Goal: Task Accomplishment & Management: Manage account settings

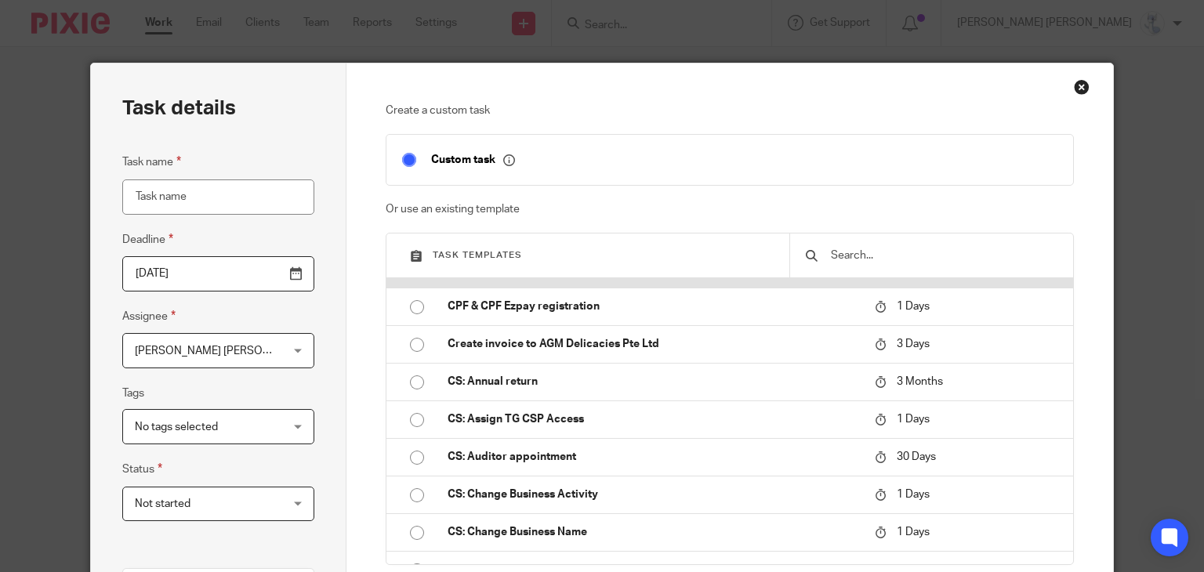
scroll to position [157, 0]
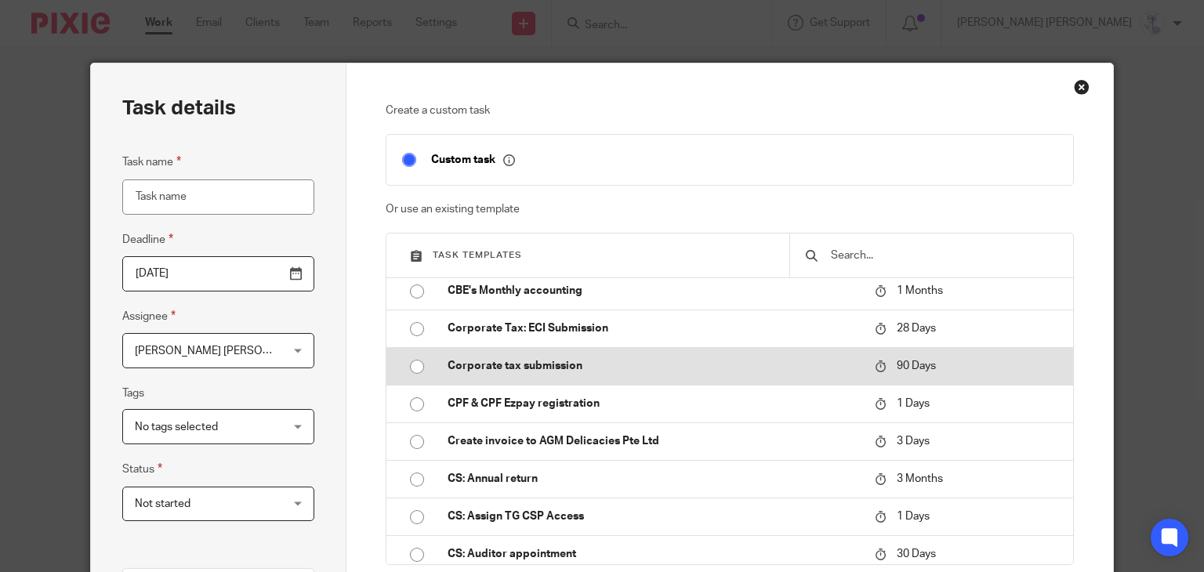
click at [520, 357] on td "Corporate tax submission" at bounding box center [649, 366] width 435 height 38
type input "2025-11-18"
type input "Corporate tax submission"
checkbox input "false"
radio input "true"
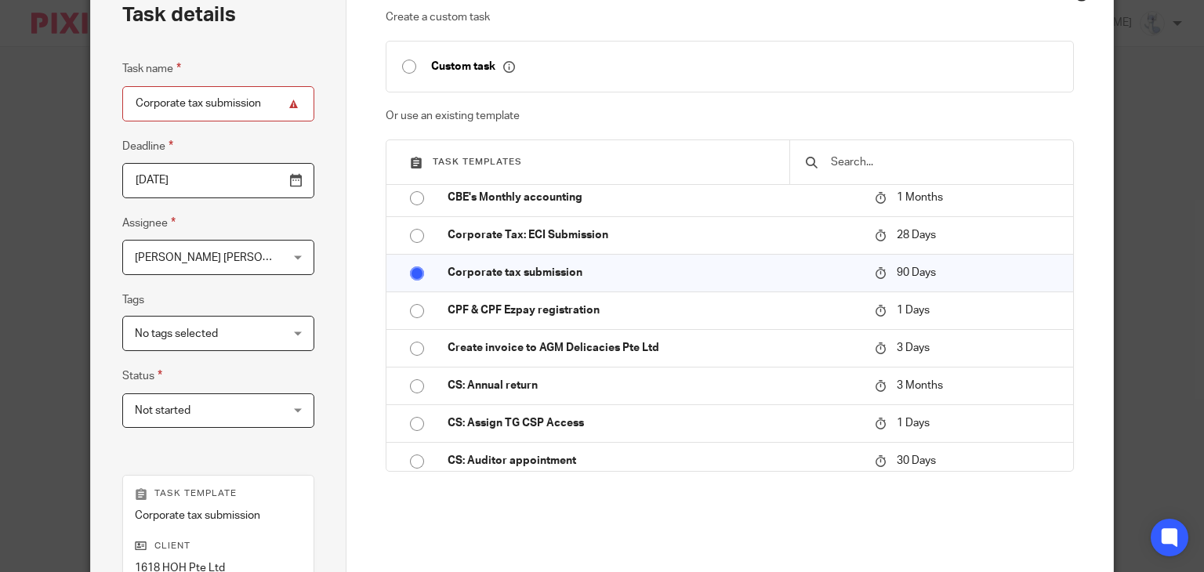
scroll to position [235, 0]
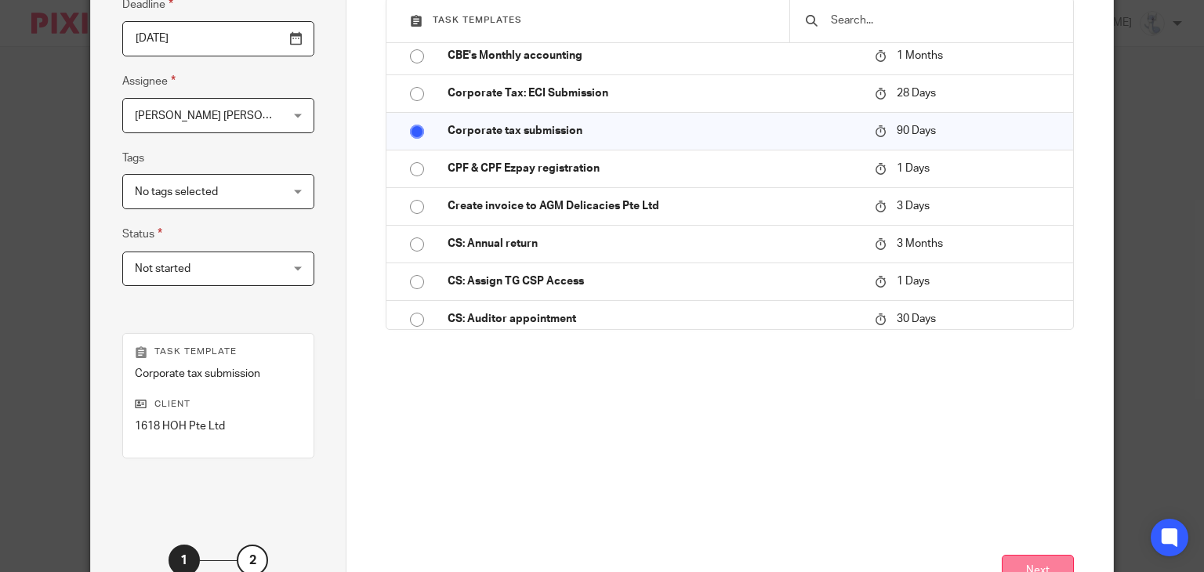
click at [1034, 558] on button "Next" at bounding box center [1037, 572] width 72 height 34
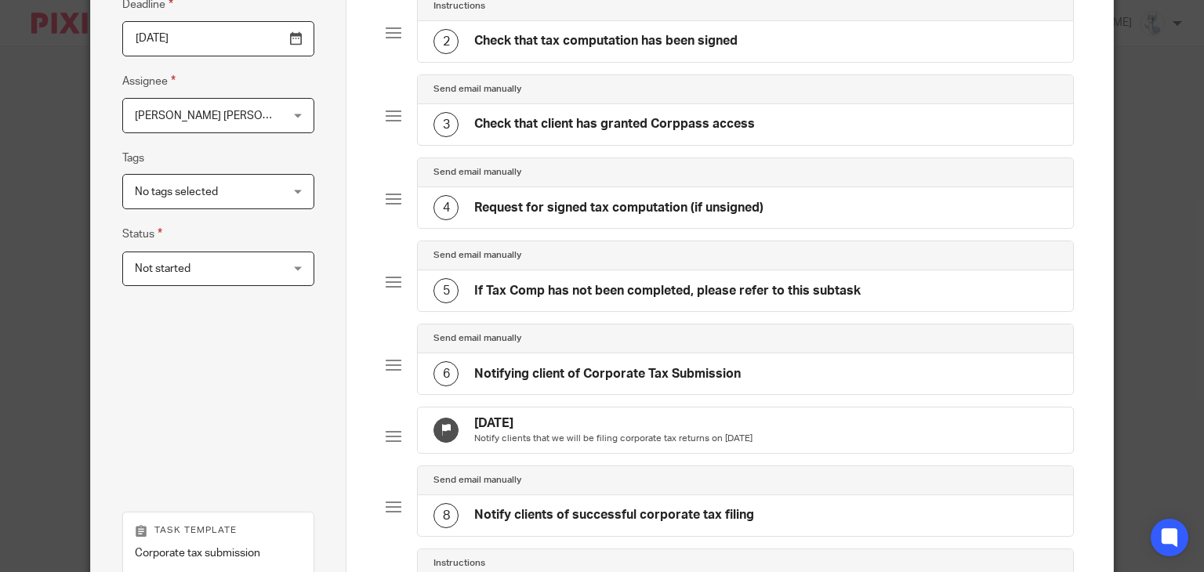
click at [599, 298] on div "5 If Tax Comp has not been completed, please refer to this subtask" at bounding box center [646, 290] width 427 height 25
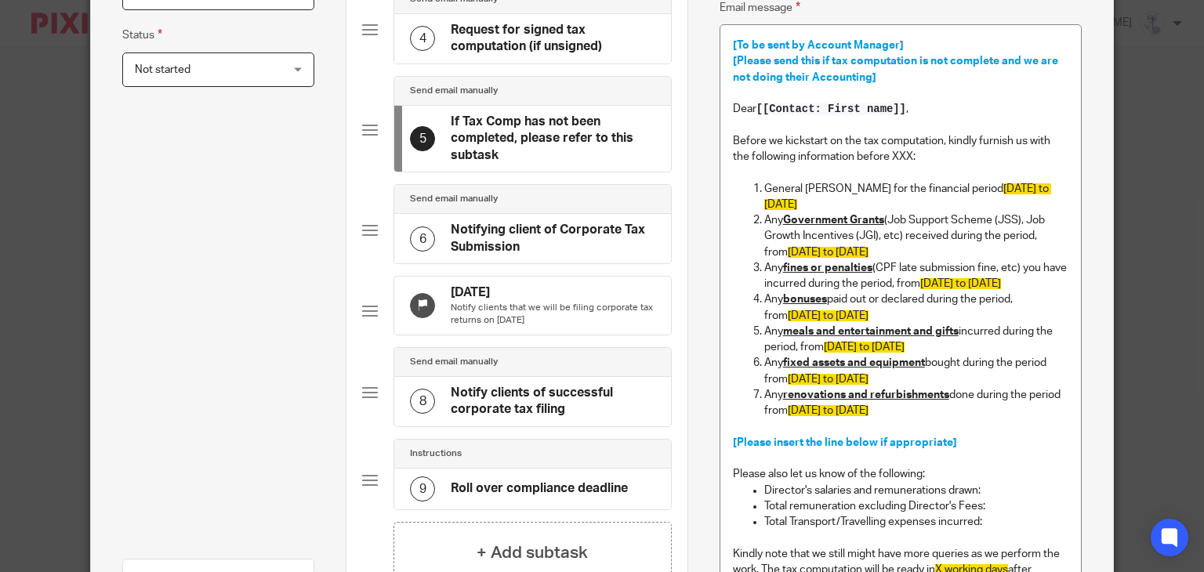
scroll to position [470, 0]
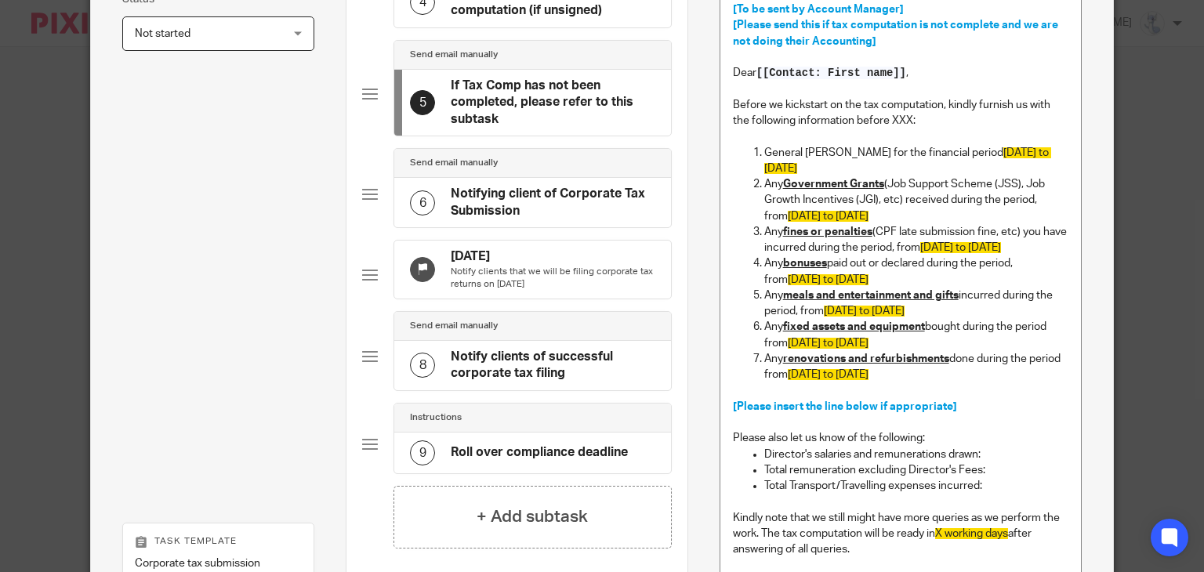
click at [521, 382] on h4 "Notify clients of successful corporate tax filing" at bounding box center [553, 366] width 205 height 34
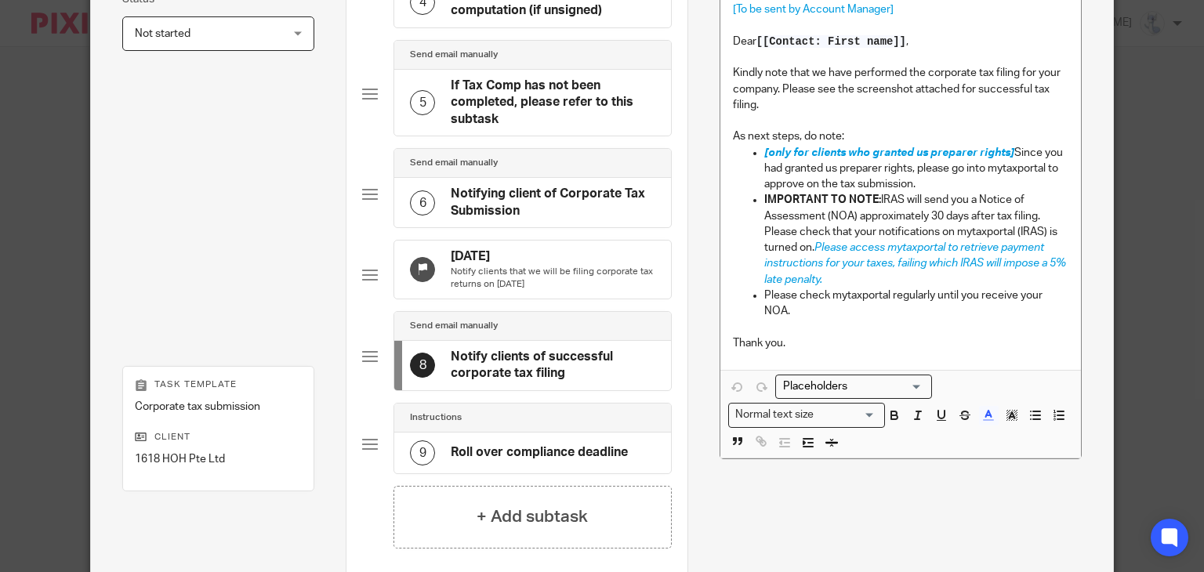
click at [790, 311] on p "Please check mytaxportal regularly until you receive your NOA." at bounding box center [916, 304] width 304 height 32
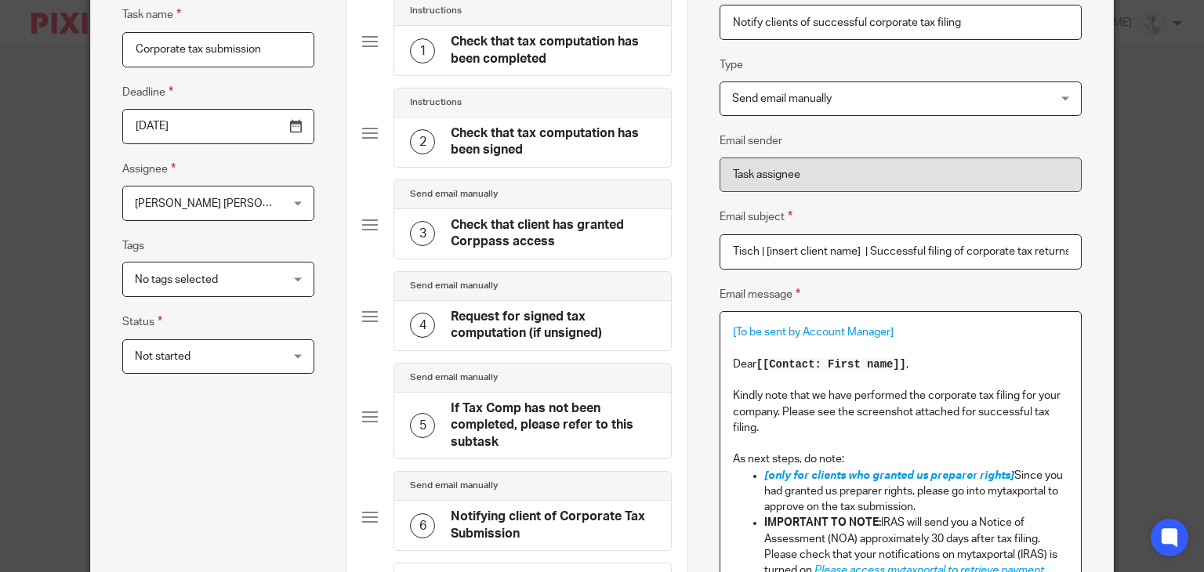
scroll to position [78, 0]
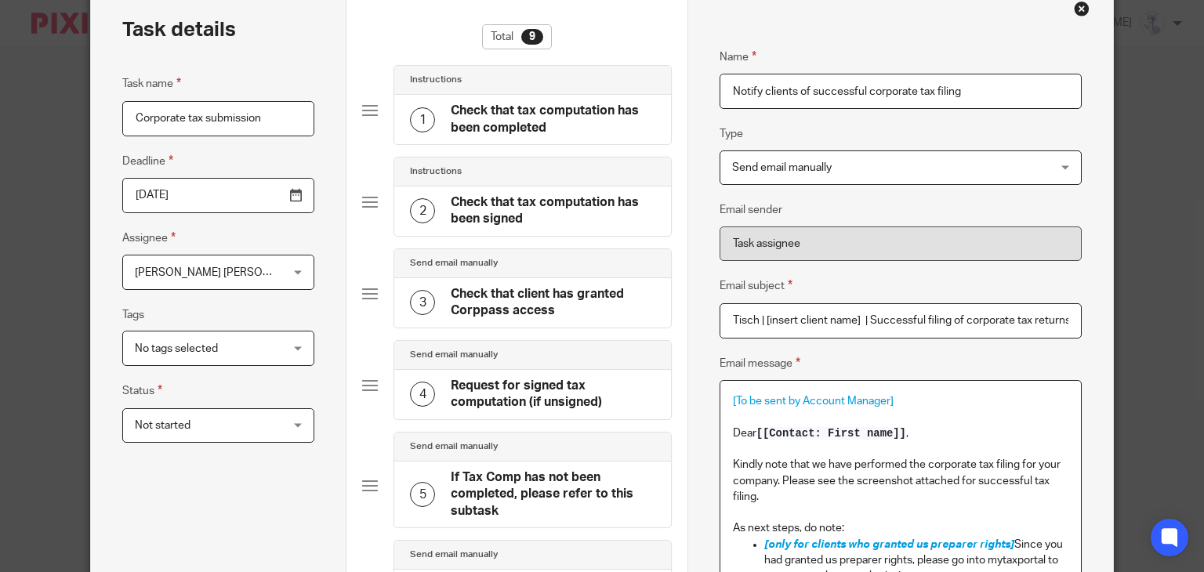
click at [1075, 11] on div "Close this dialog window" at bounding box center [1081, 9] width 16 height 16
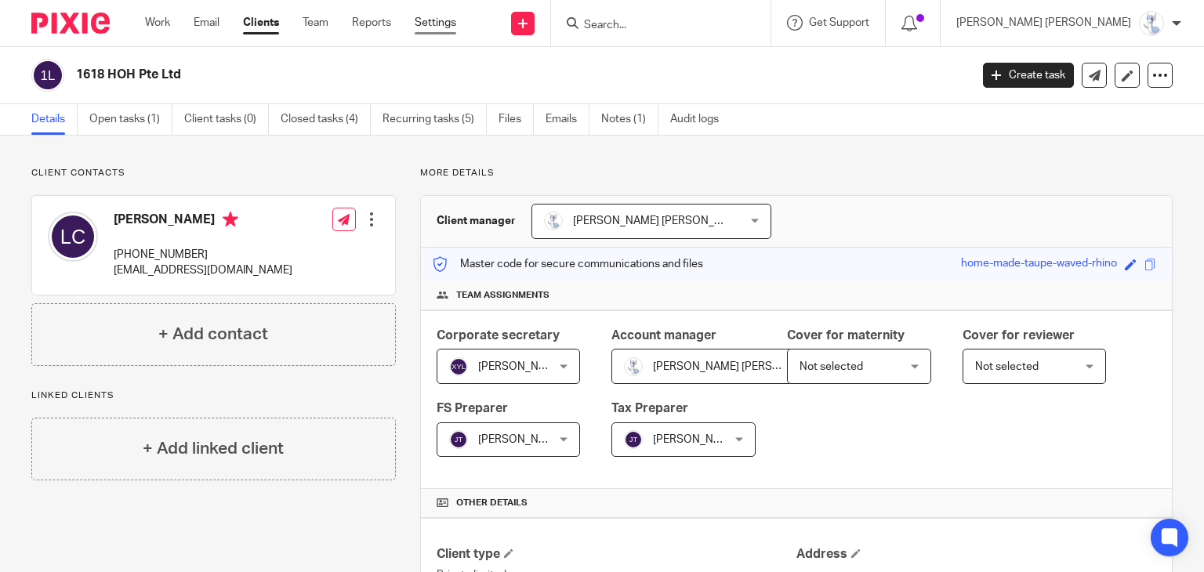
click at [448, 30] on link "Settings" at bounding box center [436, 23] width 42 height 16
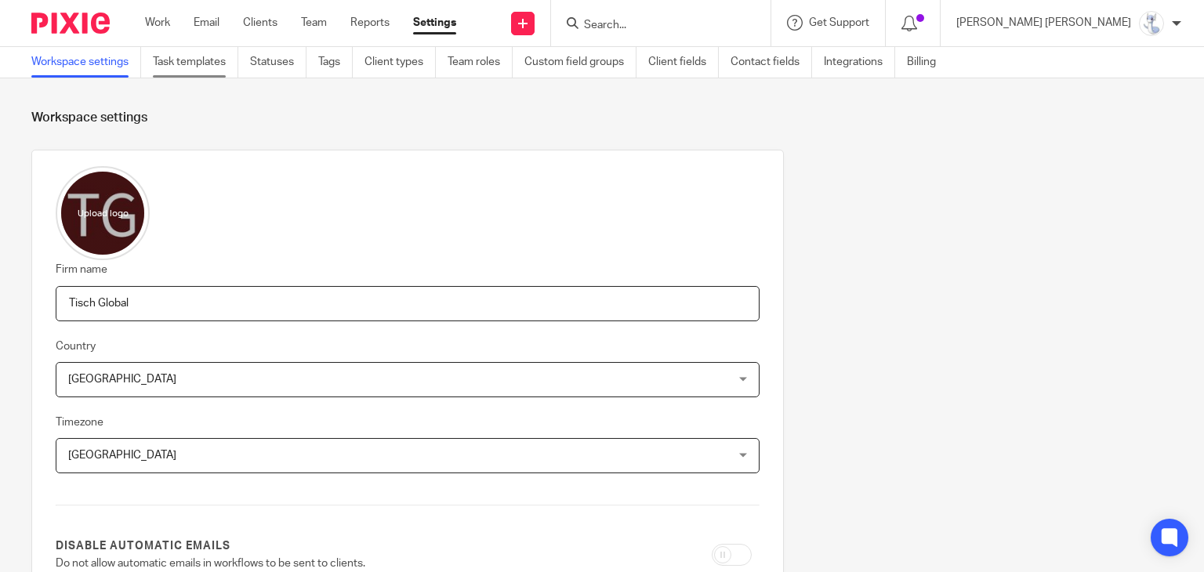
click at [201, 63] on link "Task templates" at bounding box center [195, 62] width 85 height 31
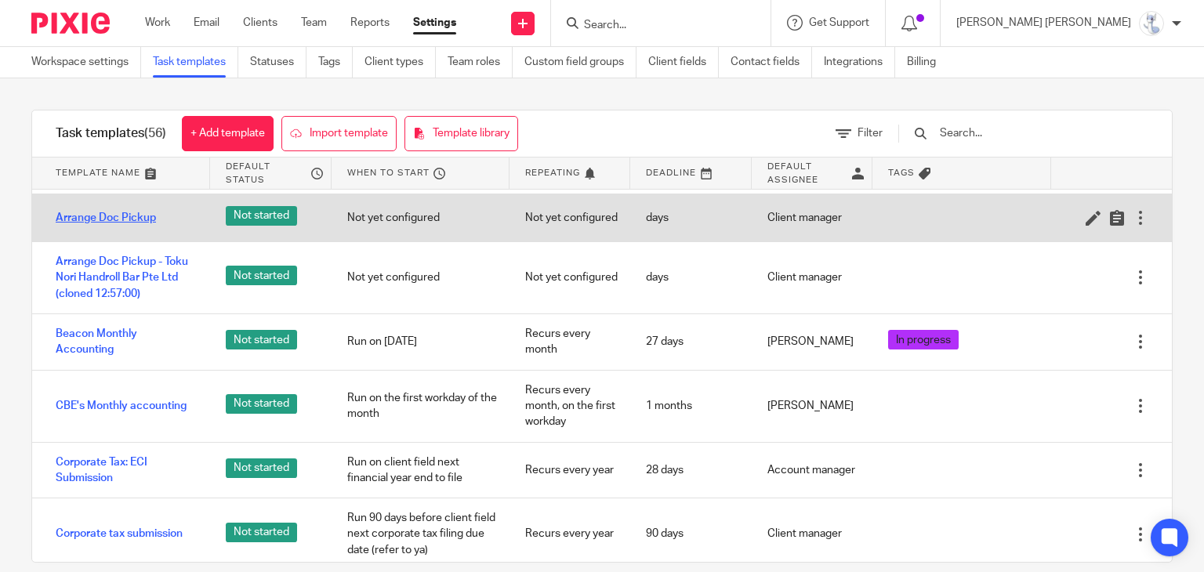
scroll to position [157, 0]
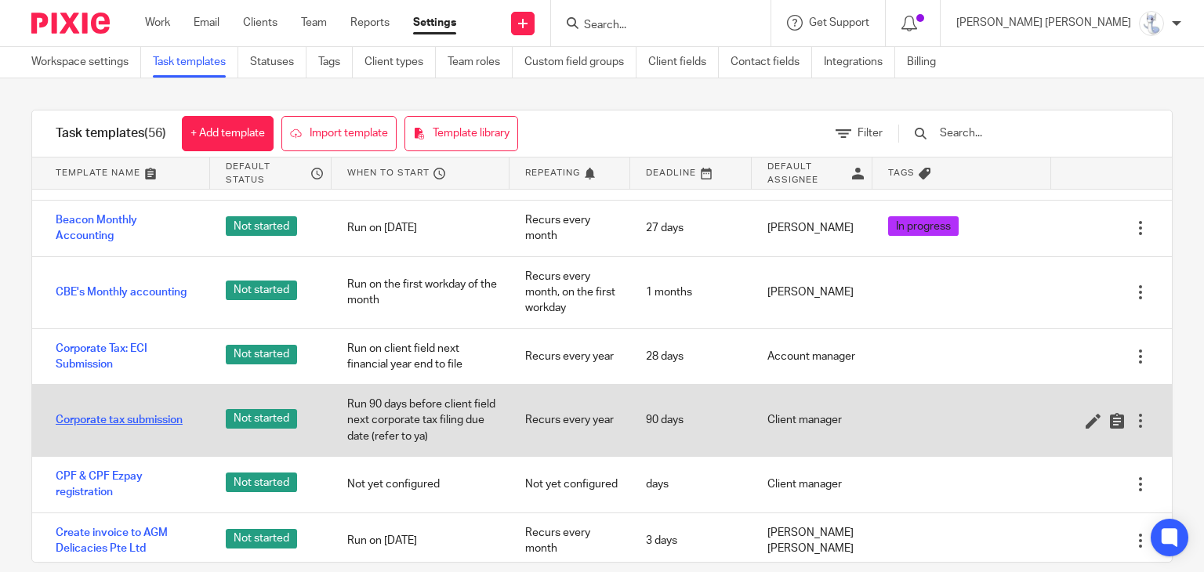
click at [95, 422] on link "Corporate tax submission" at bounding box center [119, 420] width 127 height 16
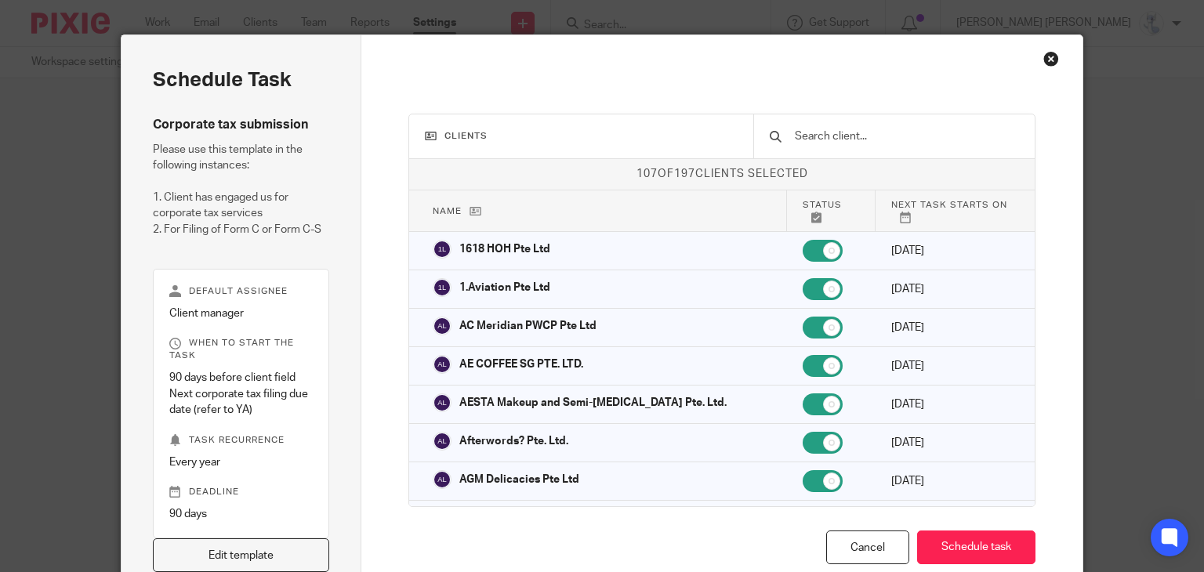
scroll to position [122, 0]
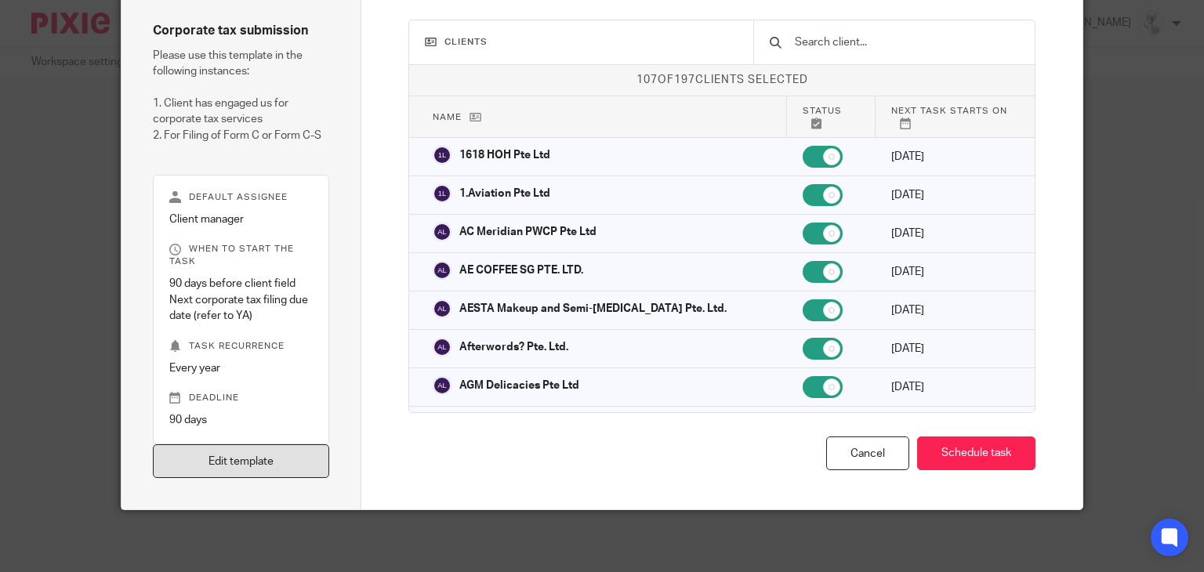
click at [256, 454] on link "Edit template" at bounding box center [241, 461] width 177 height 34
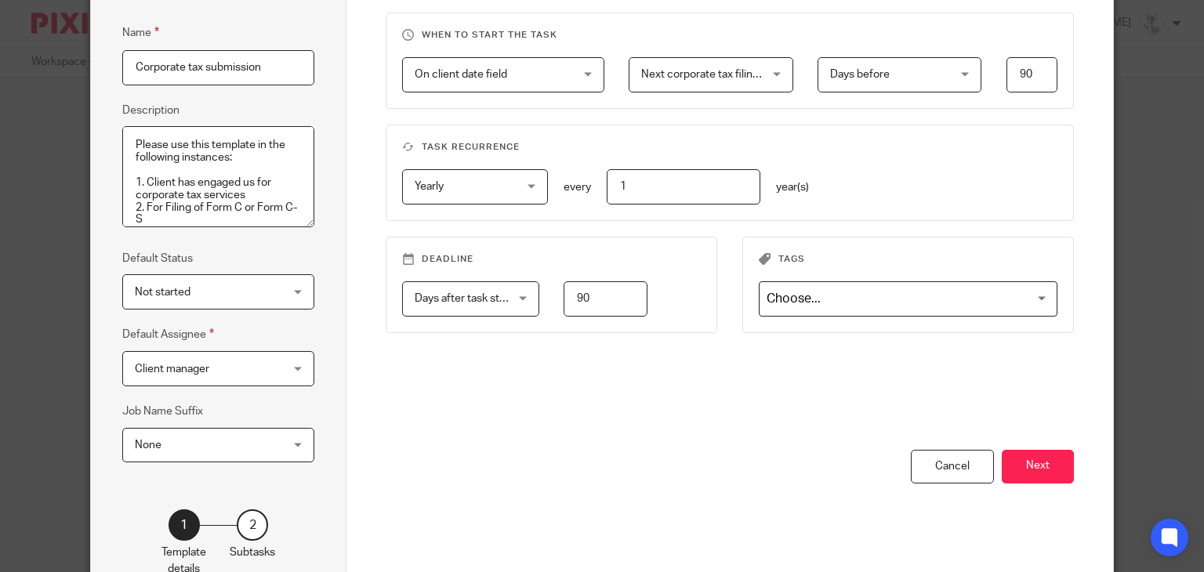
scroll to position [157, 0]
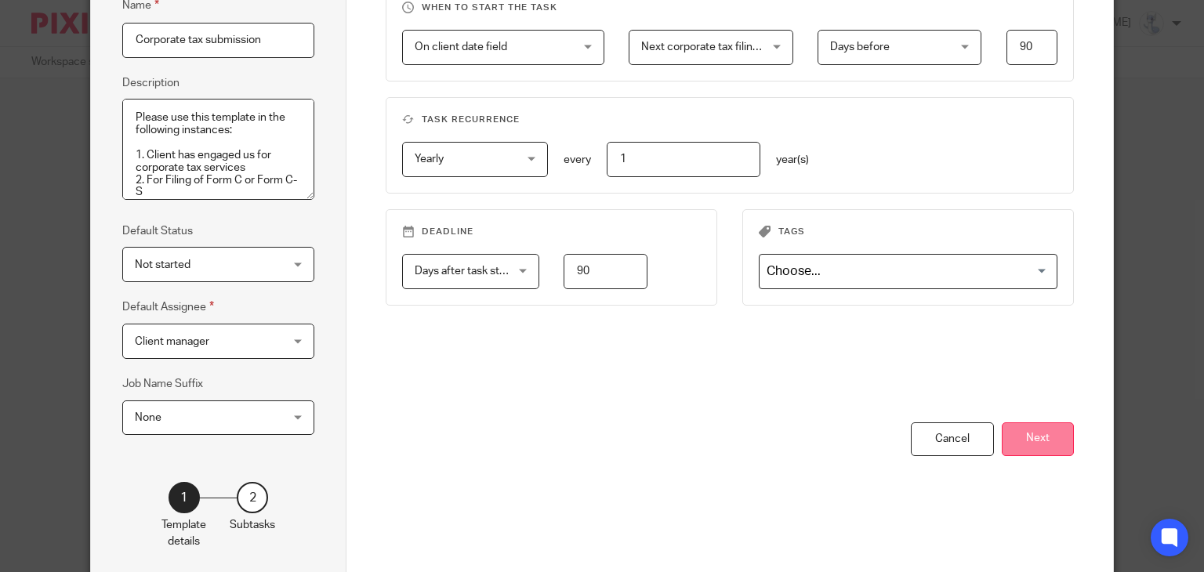
click at [1046, 428] on button "Next" at bounding box center [1037, 439] width 72 height 34
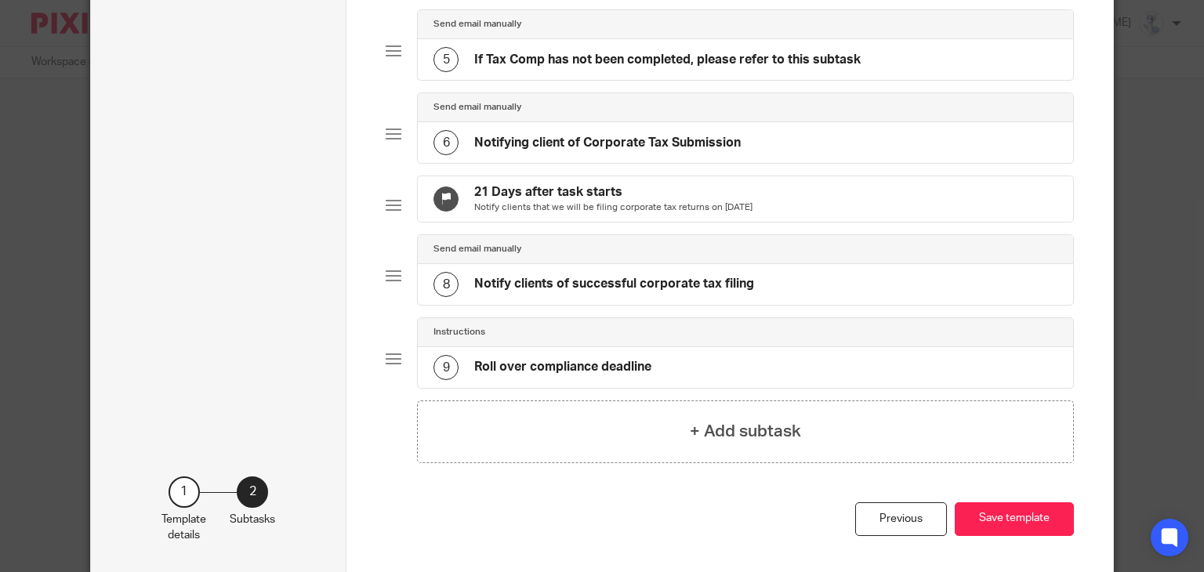
scroll to position [470, 0]
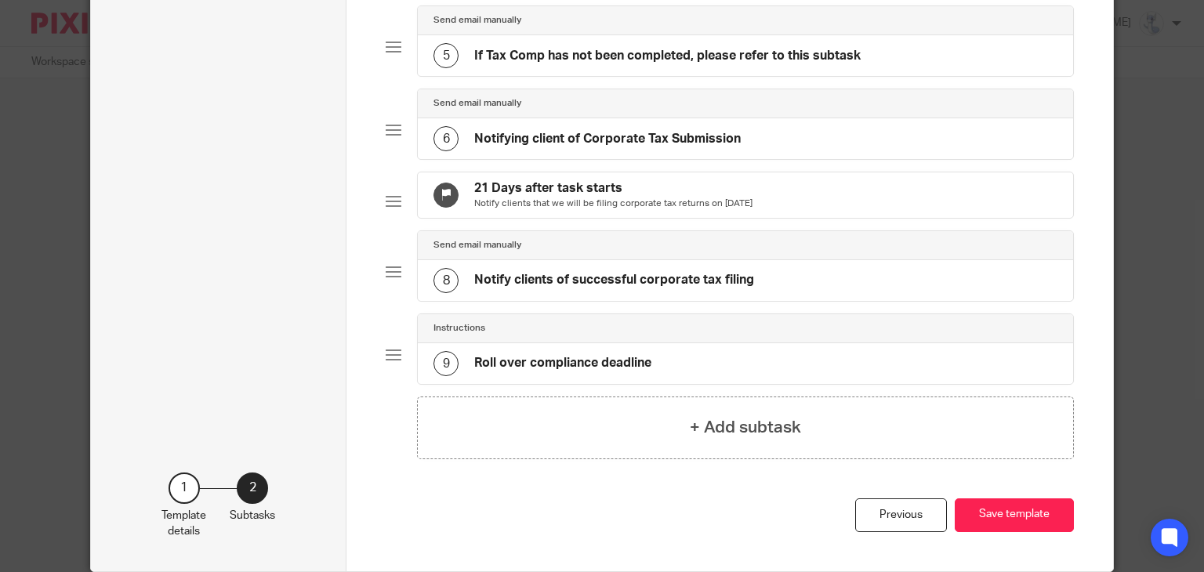
click at [539, 288] on h4 "Notify clients of successful corporate tax filing" at bounding box center [614, 280] width 280 height 16
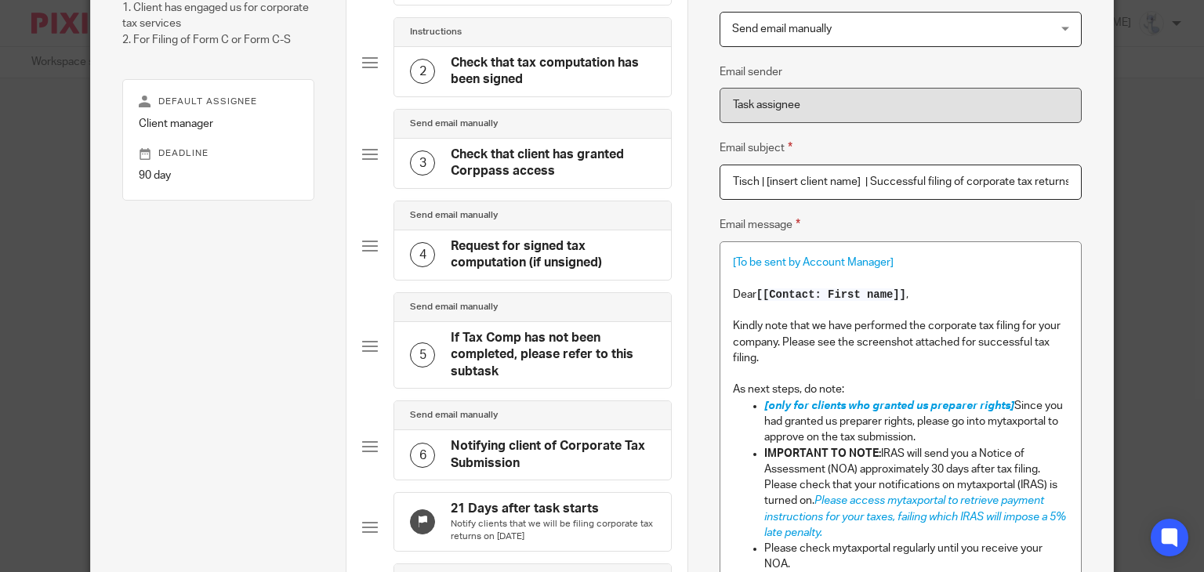
scroll to position [392, 0]
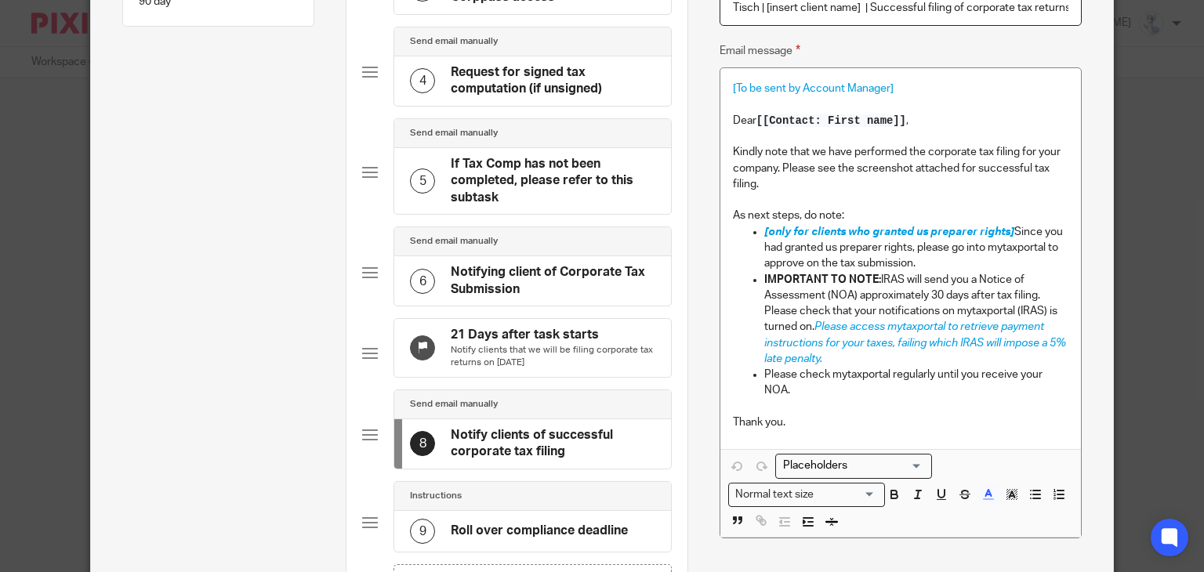
click at [831, 392] on p "Please check mytaxportal regularly until you receive your NOA." at bounding box center [916, 383] width 304 height 32
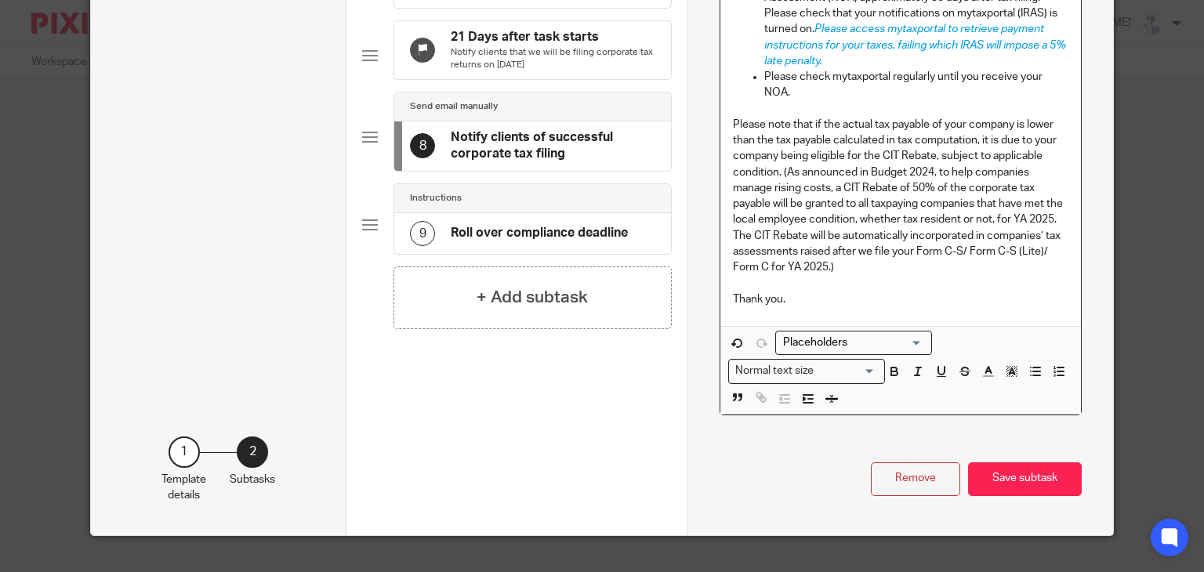
scroll to position [705, 0]
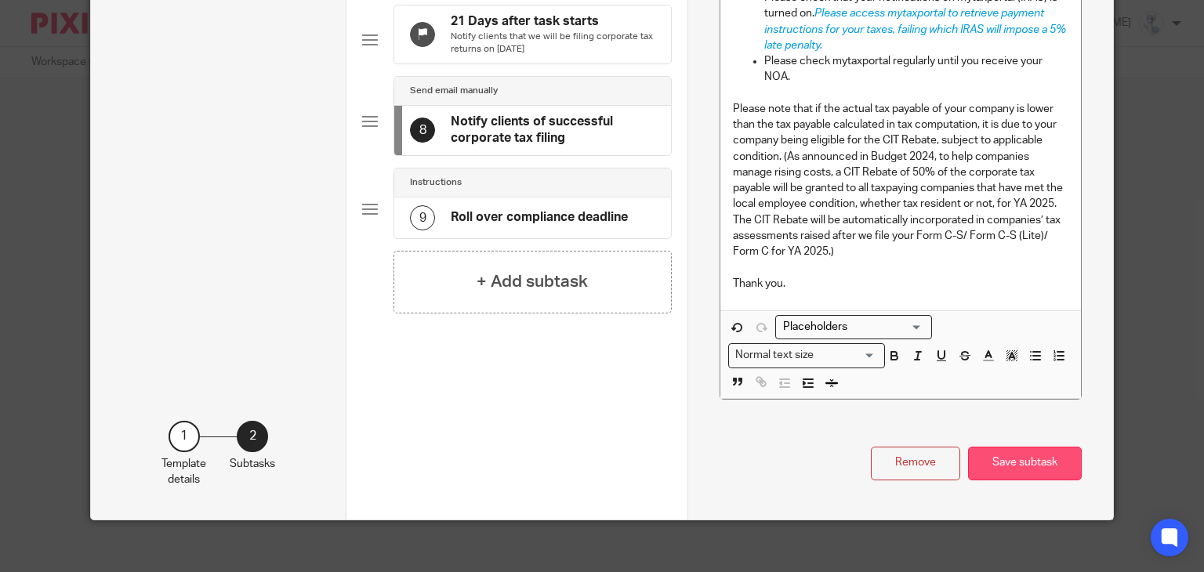
click at [1005, 458] on button "Save subtask" at bounding box center [1025, 464] width 114 height 34
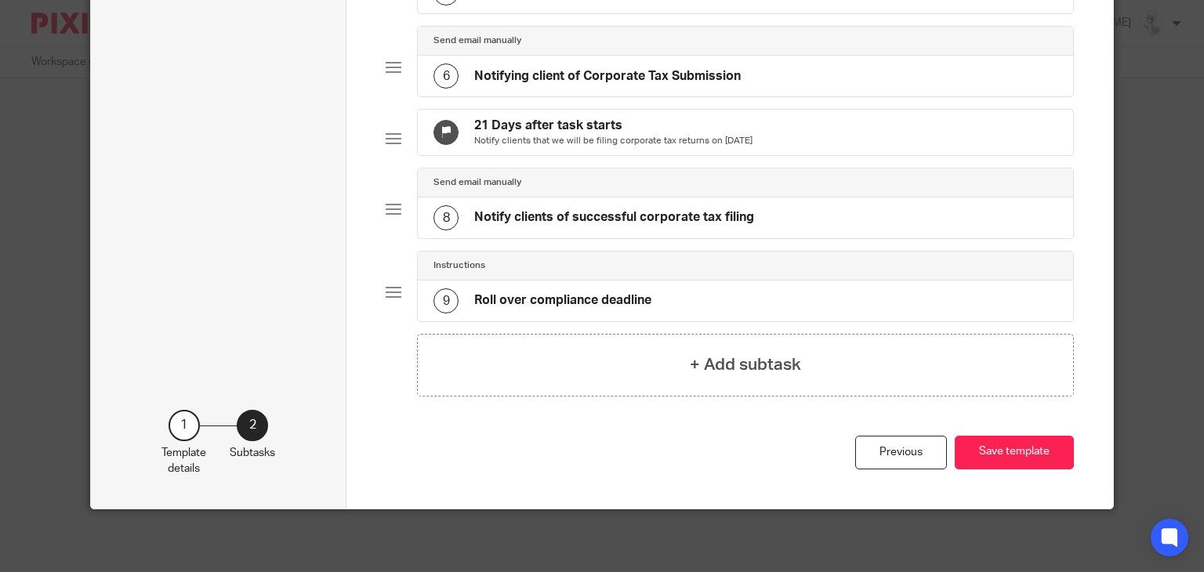
click at [1005, 458] on button "Save template" at bounding box center [1013, 453] width 119 height 34
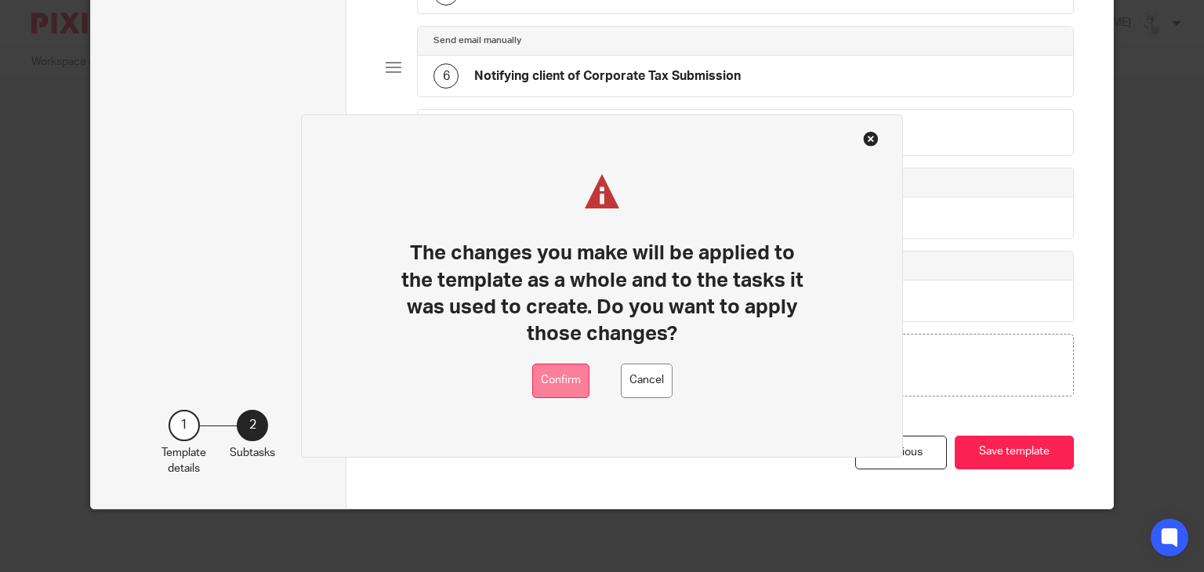
click at [549, 382] on button "Confirm" at bounding box center [560, 381] width 57 height 35
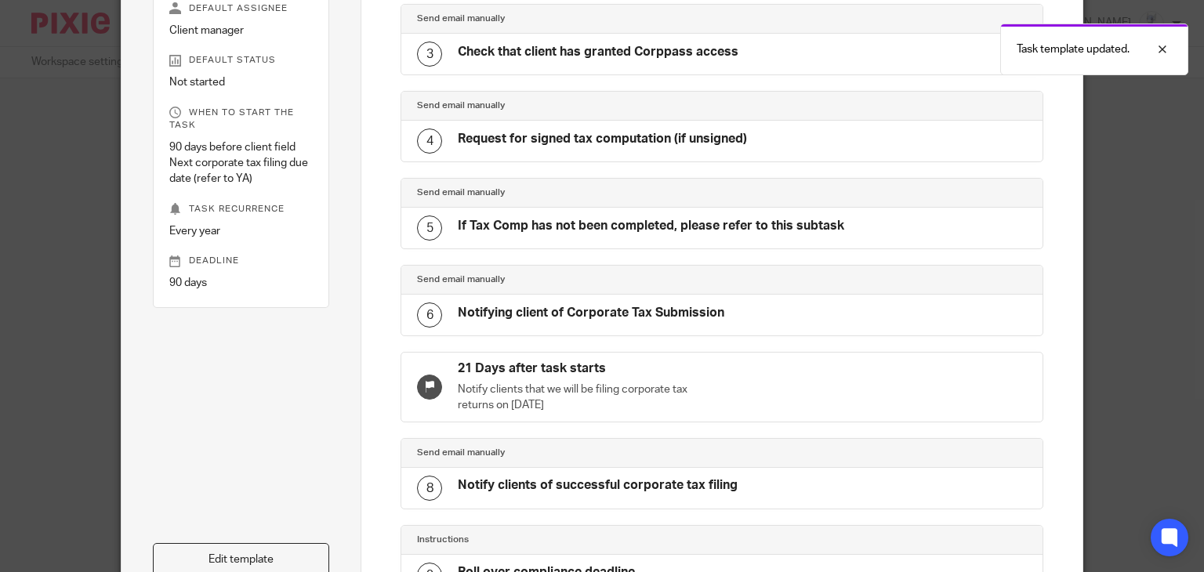
scroll to position [491, 0]
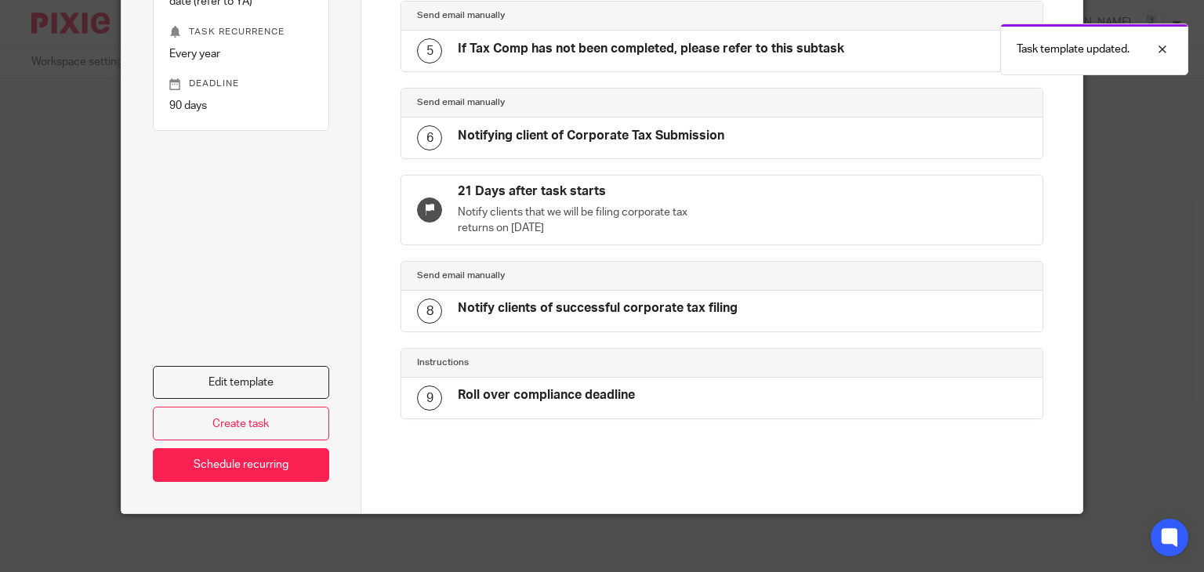
click at [530, 301] on h4 "Notify clients of successful corporate tax filing" at bounding box center [598, 308] width 280 height 16
click at [508, 311] on h4 "Notify clients of successful corporate tax filing" at bounding box center [598, 308] width 280 height 16
click at [262, 389] on link "Edit template" at bounding box center [241, 383] width 177 height 34
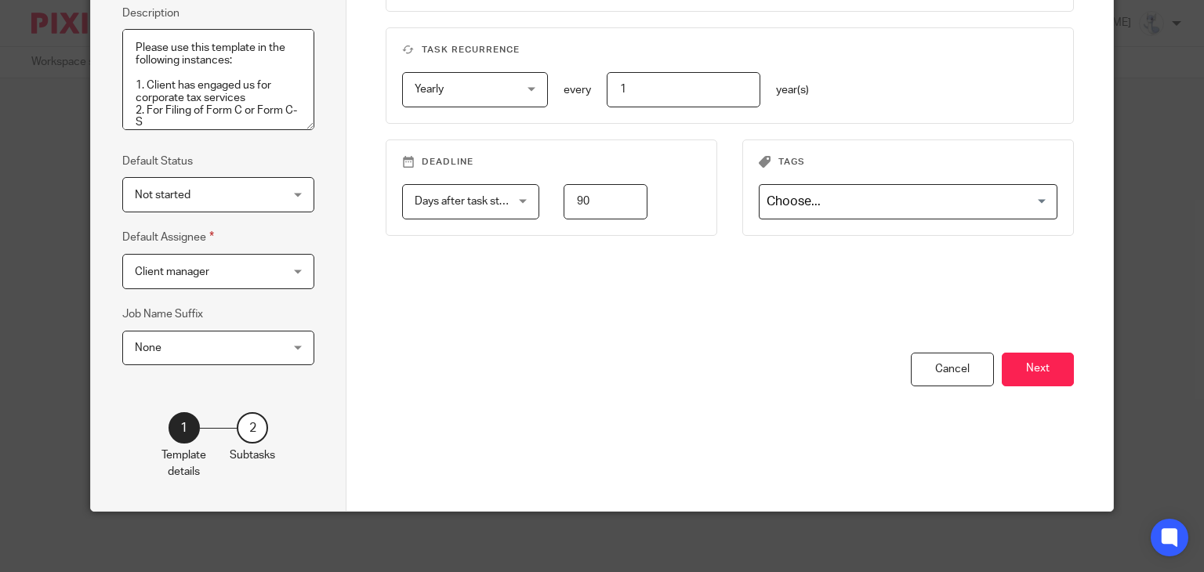
scroll to position [227, 0]
click at [1055, 367] on button "Next" at bounding box center [1037, 369] width 72 height 34
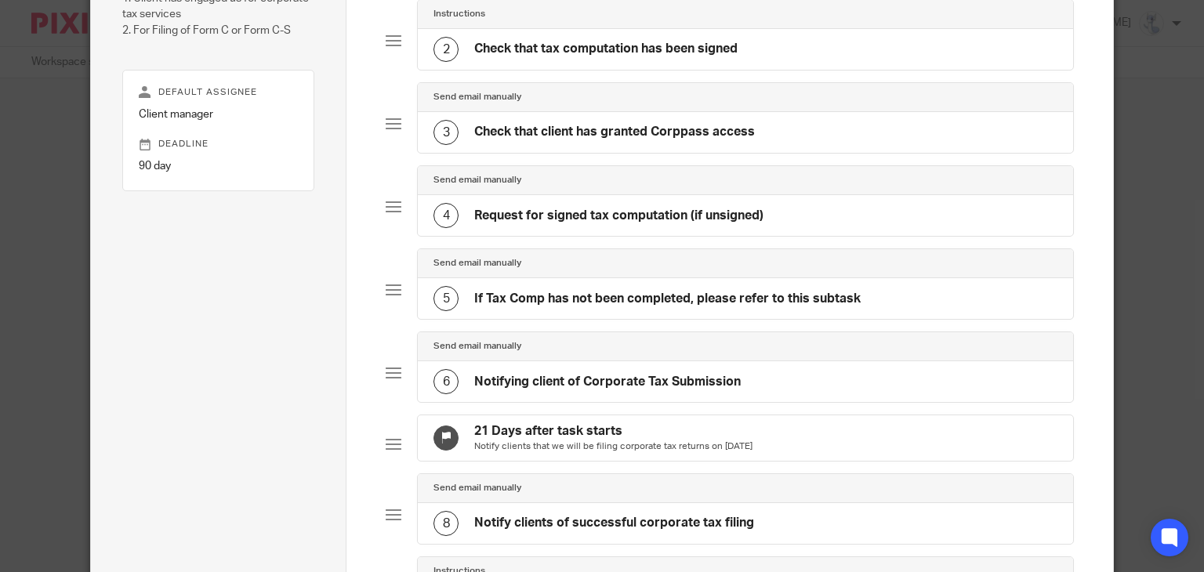
click at [589, 393] on div "6 Notifying client of Corporate Tax Submission" at bounding box center [745, 381] width 655 height 41
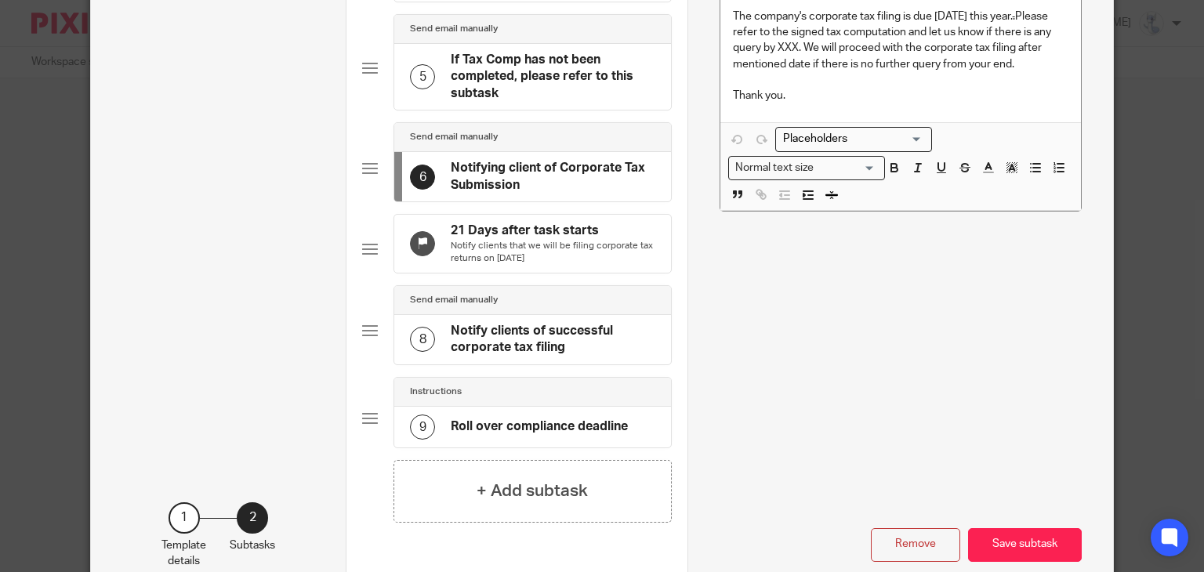
scroll to position [392, 0]
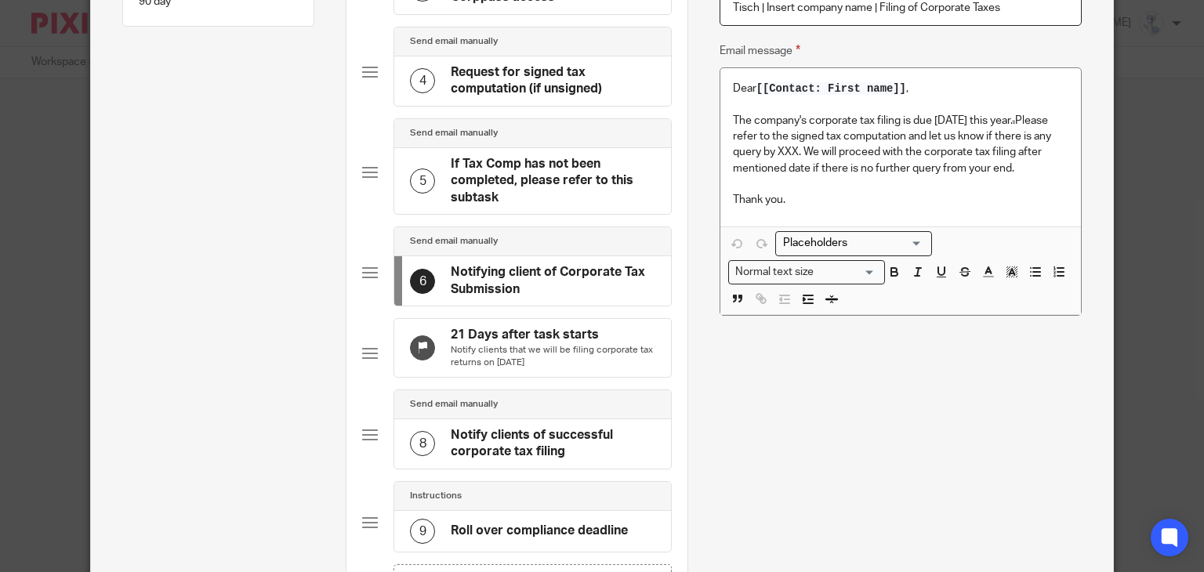
click at [498, 436] on h4 "Notify clients of successful corporate tax filing" at bounding box center [553, 444] width 205 height 34
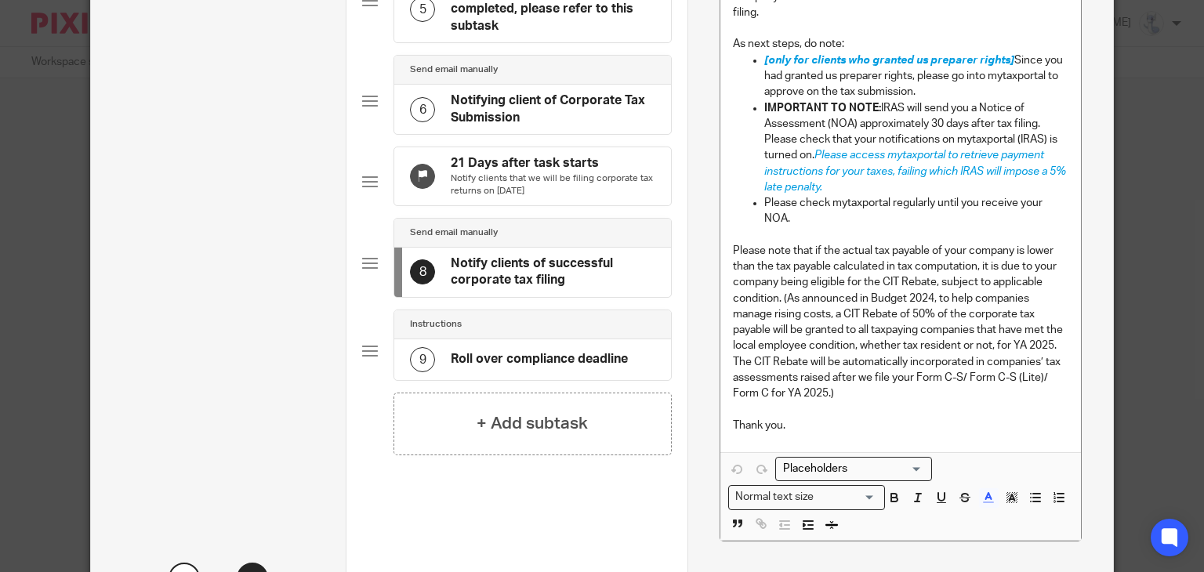
scroll to position [627, 0]
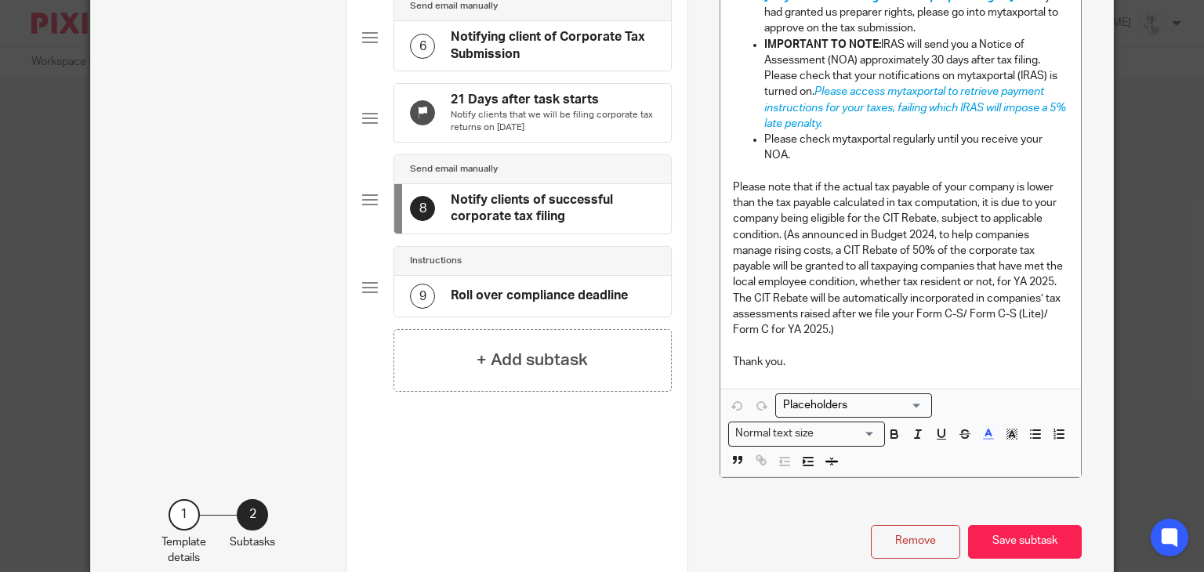
click at [1139, 374] on div "Template details Name Corporate tax submission Description Please use this temp…" at bounding box center [602, 286] width 1204 height 572
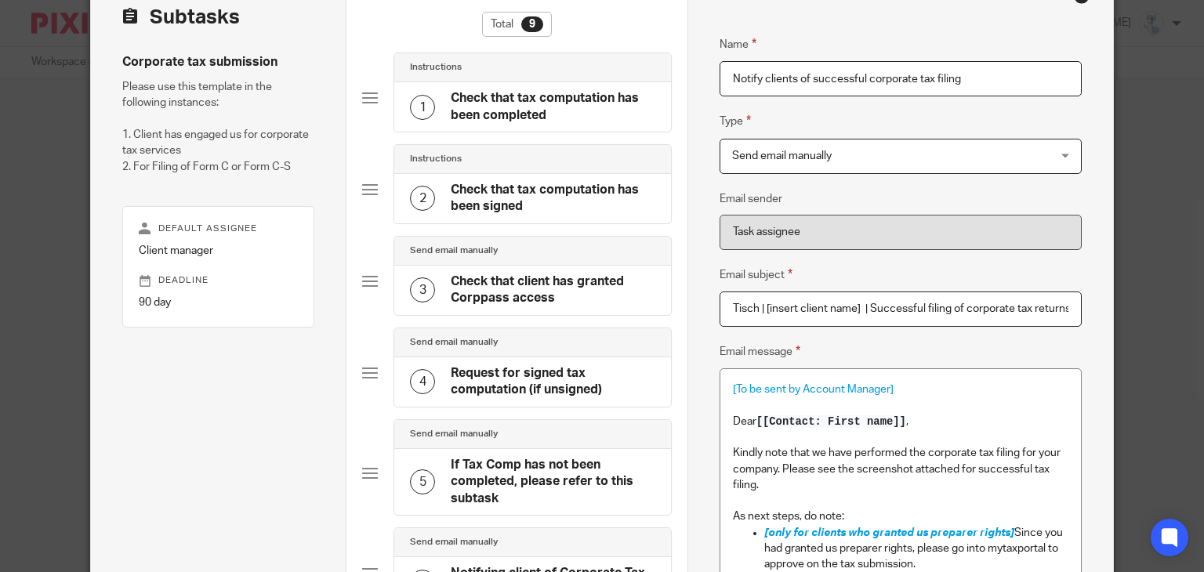
scroll to position [0, 0]
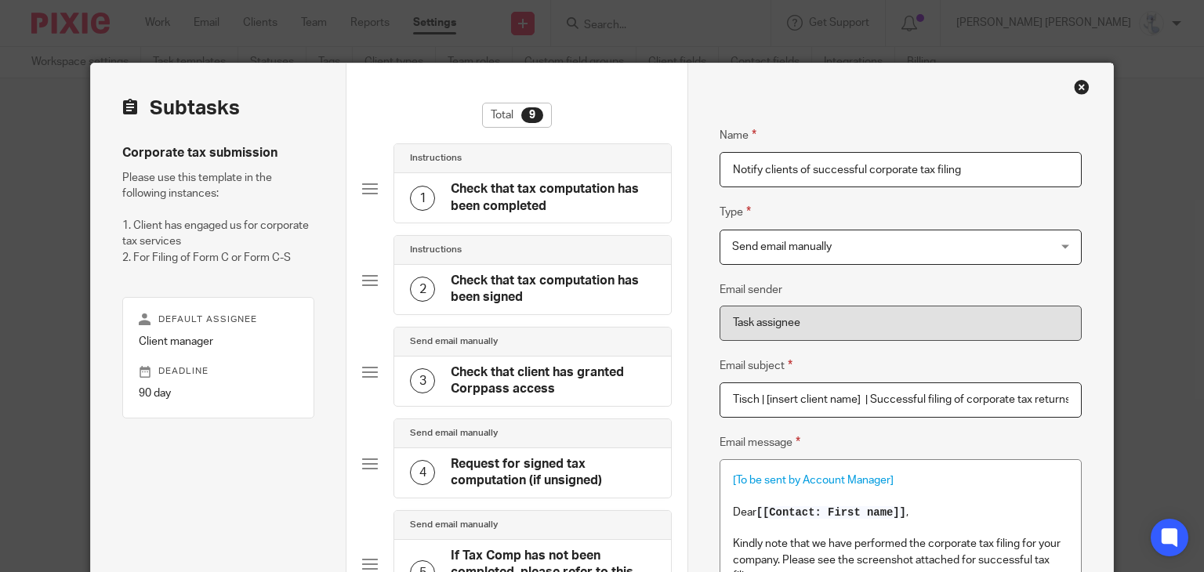
click at [1078, 85] on div "Close this dialog window" at bounding box center [1081, 87] width 16 height 16
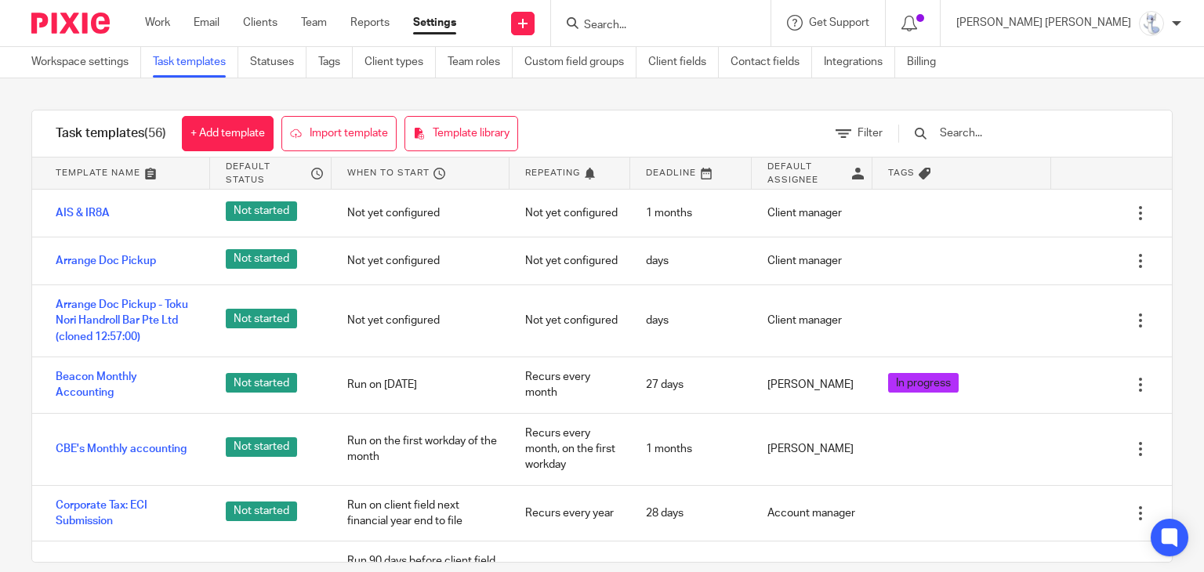
click at [723, 26] on input "Search" at bounding box center [652, 26] width 141 height 14
type input "1618"
click at [733, 54] on link at bounding box center [697, 67] width 237 height 36
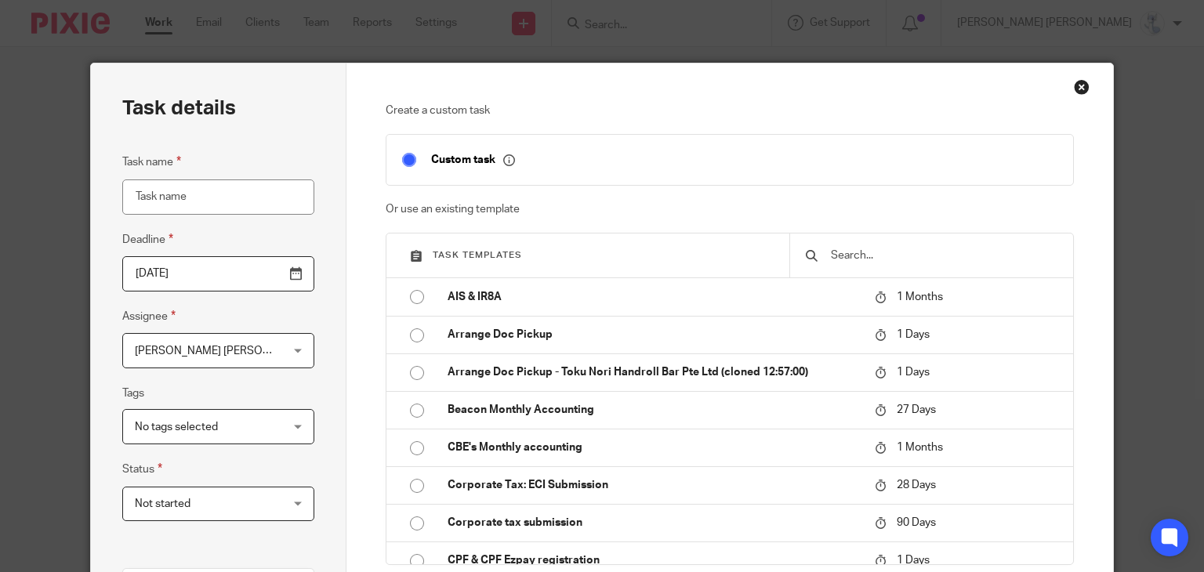
click at [1073, 89] on div "Close this dialog window" at bounding box center [1081, 87] width 16 height 16
